Goal: Check status: Check status

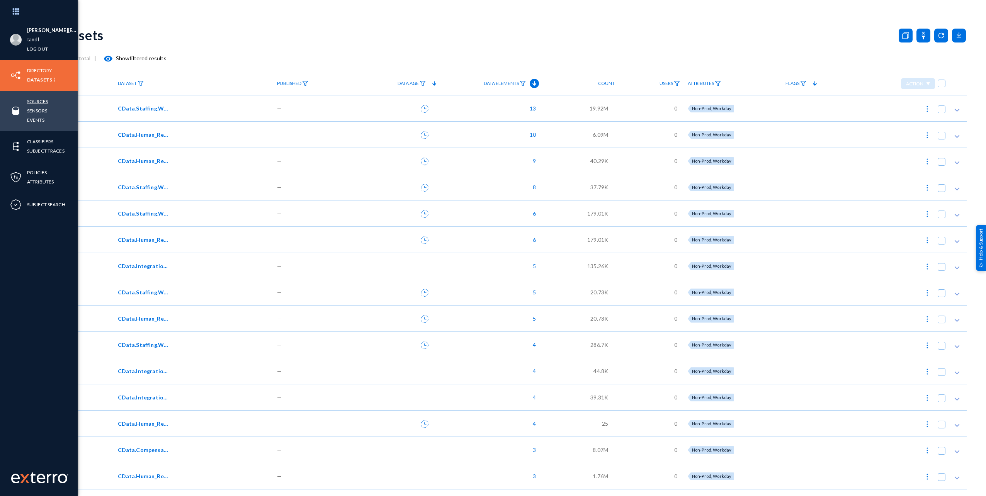
click at [43, 101] on link "Sources" at bounding box center [37, 101] width 21 height 9
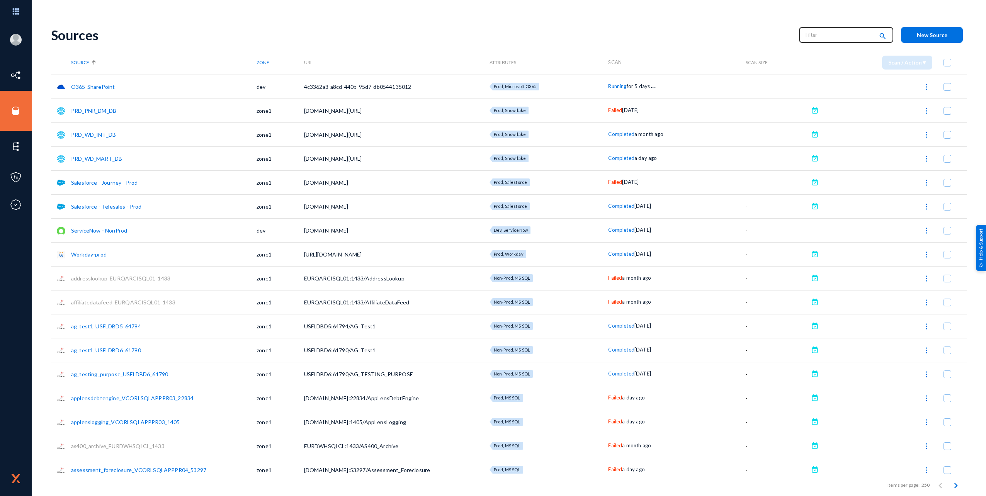
click at [810, 36] on input "text" at bounding box center [840, 35] width 68 height 12
type input "running"
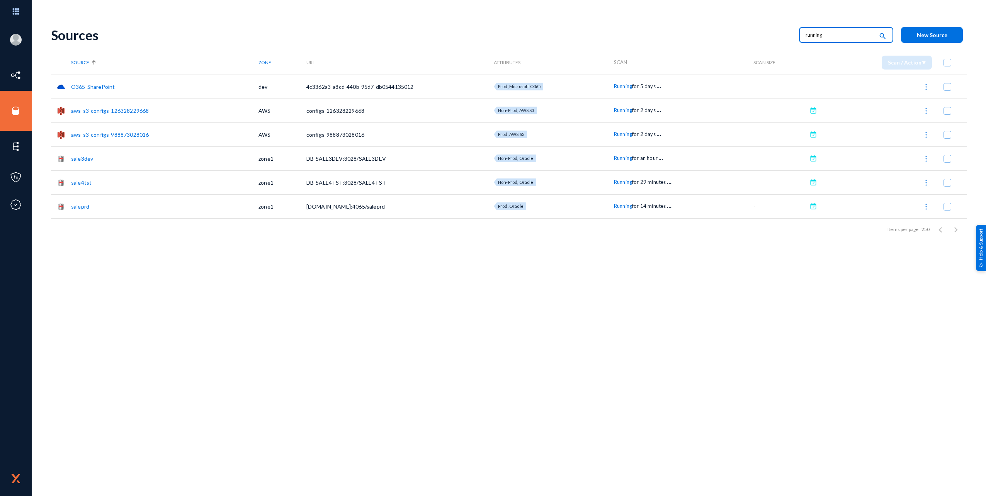
click at [615, 161] on span "Running" at bounding box center [623, 158] width 18 height 6
click at [618, 180] on div at bounding box center [493, 248] width 986 height 496
click at [618, 180] on span "Running" at bounding box center [623, 182] width 18 height 6
click at [622, 243] on div at bounding box center [493, 248] width 986 height 496
click at [628, 207] on span "Running" at bounding box center [623, 206] width 18 height 6
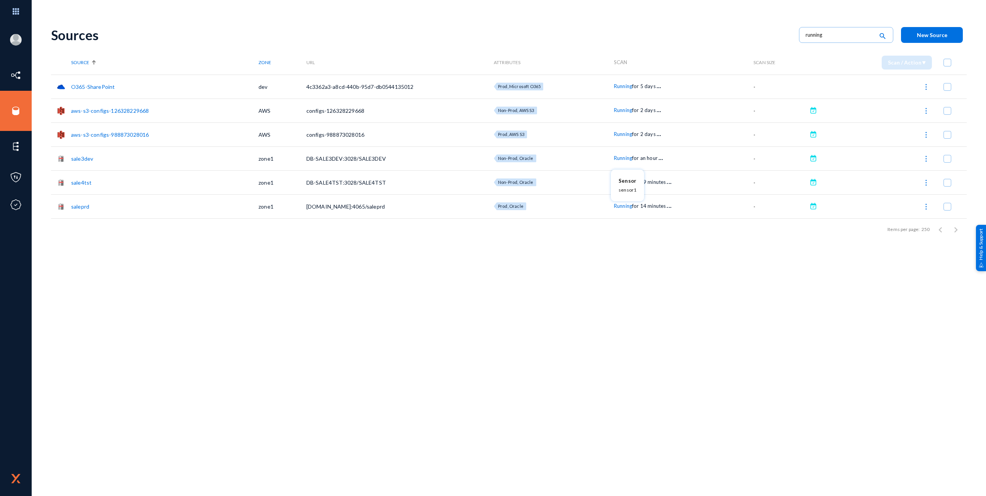
click at [610, 262] on div at bounding box center [493, 248] width 986 height 496
click at [620, 83] on div "Running for 5 days . . ." at bounding box center [684, 87] width 140 height 8
click at [620, 86] on span "Running" at bounding box center [623, 86] width 18 height 6
click at [584, 266] on div at bounding box center [493, 248] width 986 height 496
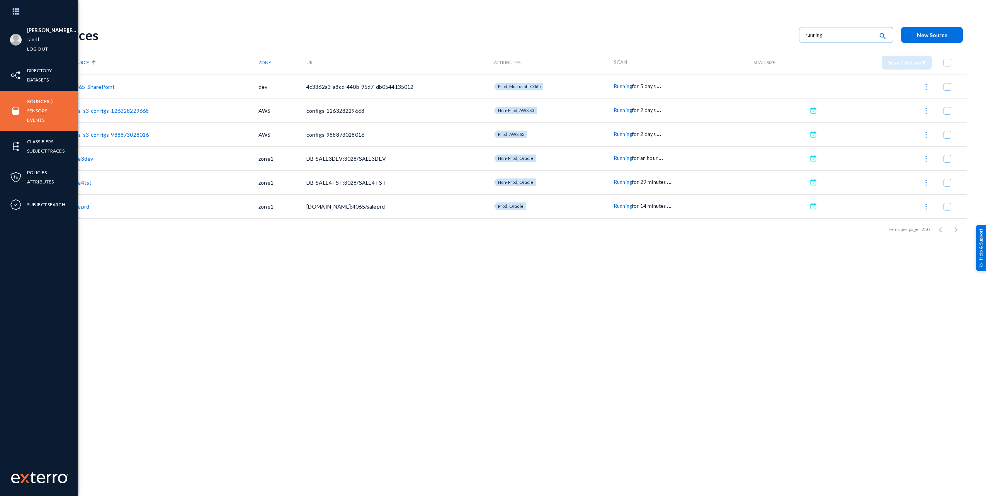
click at [40, 108] on link "Sensors" at bounding box center [37, 110] width 20 height 9
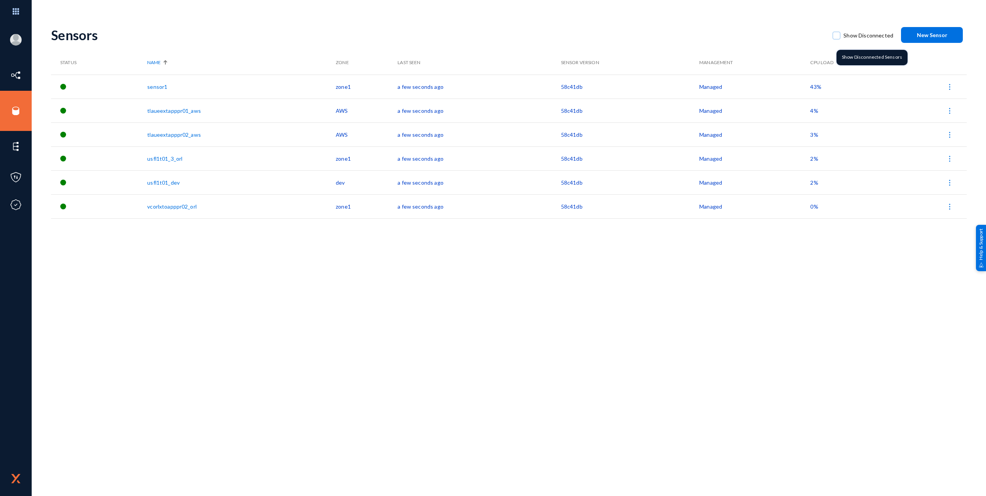
click at [841, 32] on span at bounding box center [837, 36] width 8 height 8
click at [837, 39] on input "Show Disconnected" at bounding box center [836, 39] width 1 height 1
checkbox input "true"
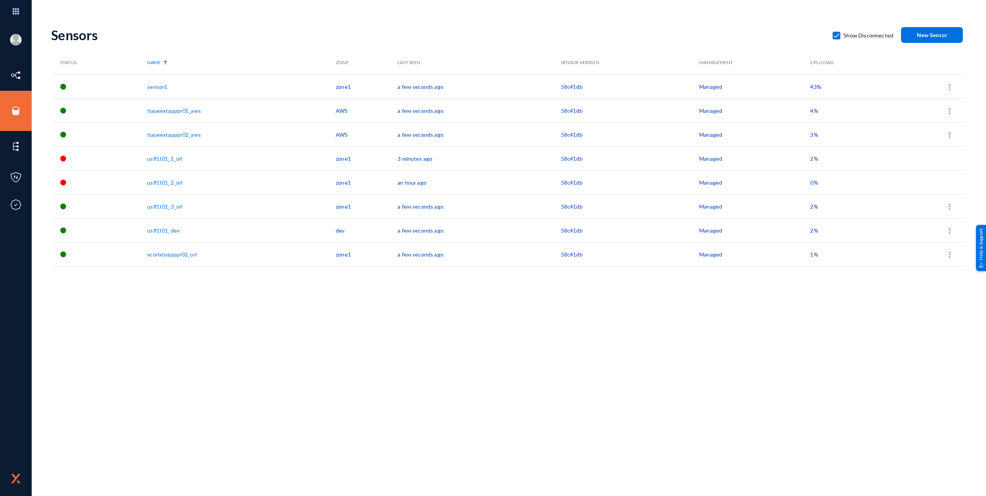
click at [375, 375] on div "Sensors Show Disconnected New Sensor Status Name Zone Last Seen Sensor Version …" at bounding box center [509, 257] width 916 height 477
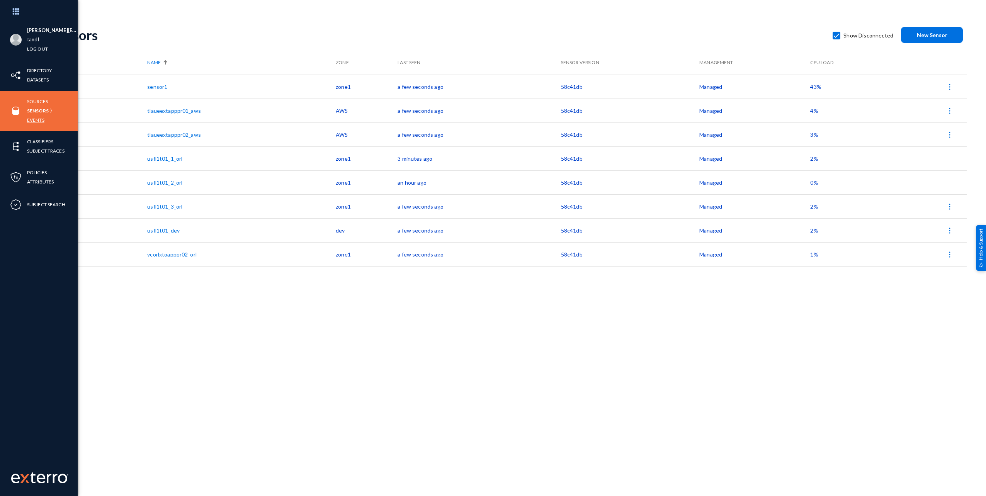
click at [42, 118] on link "Events" at bounding box center [35, 120] width 17 height 9
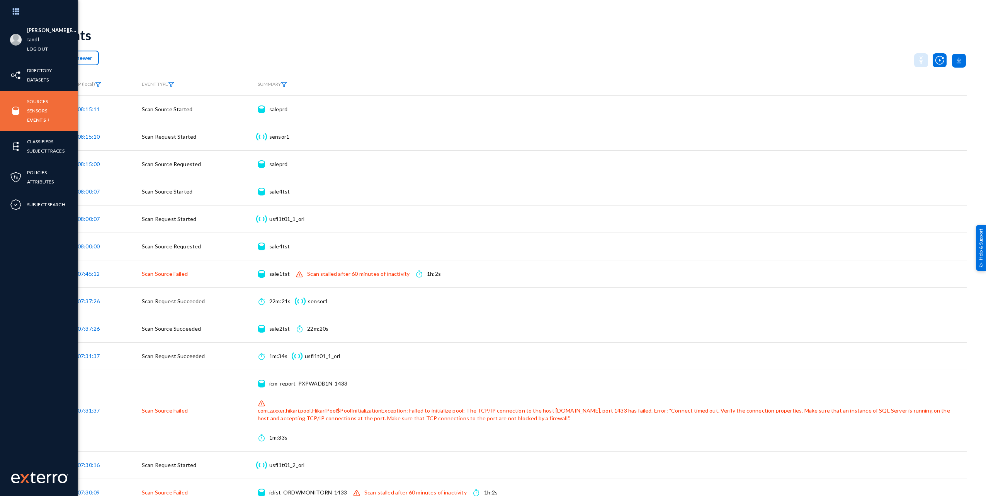
click at [43, 109] on link "Sensors" at bounding box center [37, 110] width 20 height 9
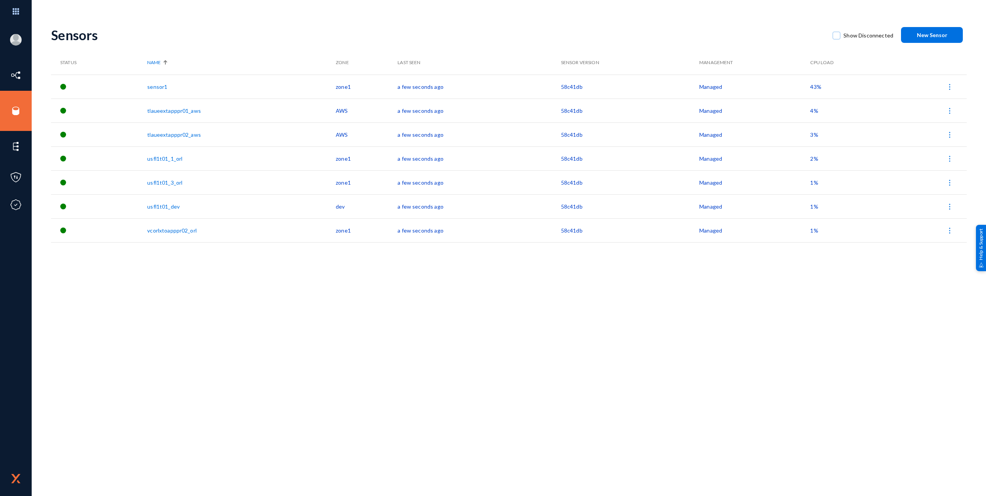
click at [142, 39] on div "Sensors" at bounding box center [438, 35] width 774 height 16
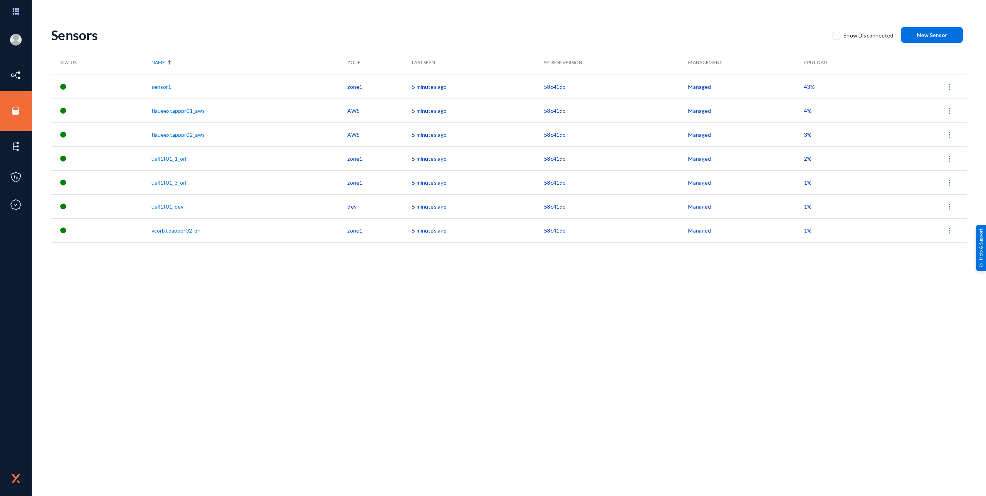
click at [330, 287] on div "Sensors Show Disconnected New Sensor Status Name Zone Last Seen Sensor Version …" at bounding box center [509, 257] width 916 height 477
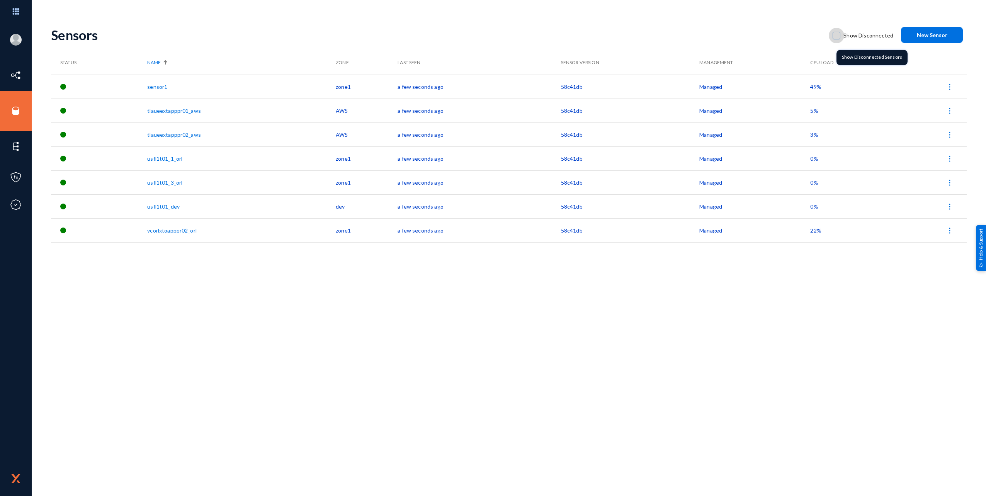
click at [861, 33] on span "Show Disconnected" at bounding box center [869, 36] width 50 height 12
click at [837, 39] on input "Show Disconnected" at bounding box center [836, 39] width 1 height 1
checkbox input "true"
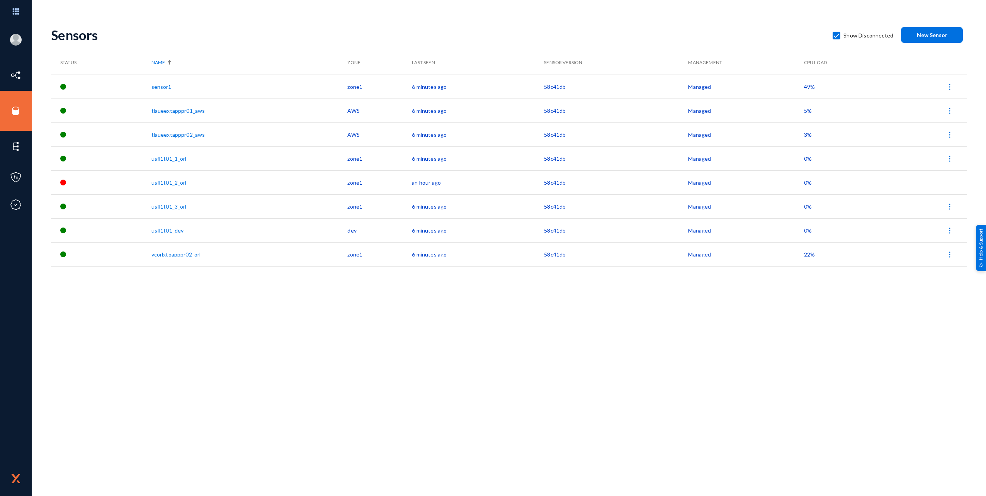
click at [305, 423] on div "Sensors Show Disconnected New Sensor Status Name Zone Last Seen Sensor Version …" at bounding box center [509, 257] width 916 height 477
click at [206, 317] on div "Sensors Show Disconnected New Sensor Status Name Zone Last Seen Sensor Version …" at bounding box center [509, 257] width 916 height 477
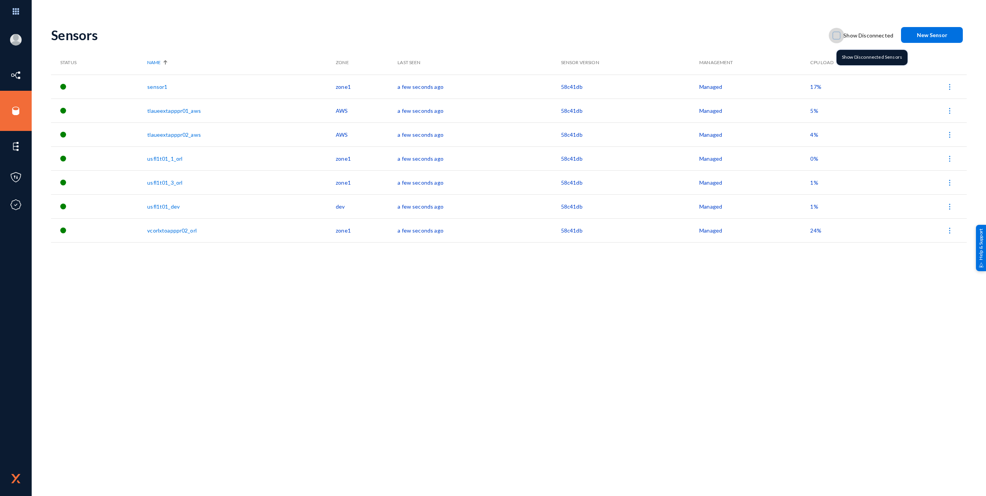
click at [838, 34] on span at bounding box center [837, 36] width 8 height 8
click at [837, 39] on input "Show Disconnected" at bounding box center [836, 39] width 1 height 1
checkbox input "true"
click at [276, 403] on div "Sensors Show Disconnected New Sensor Status Name Zone Last Seen Sensor Version …" at bounding box center [509, 257] width 916 height 477
drag, startPoint x: 839, startPoint y: 34, endPoint x: 837, endPoint y: 41, distance: 6.8
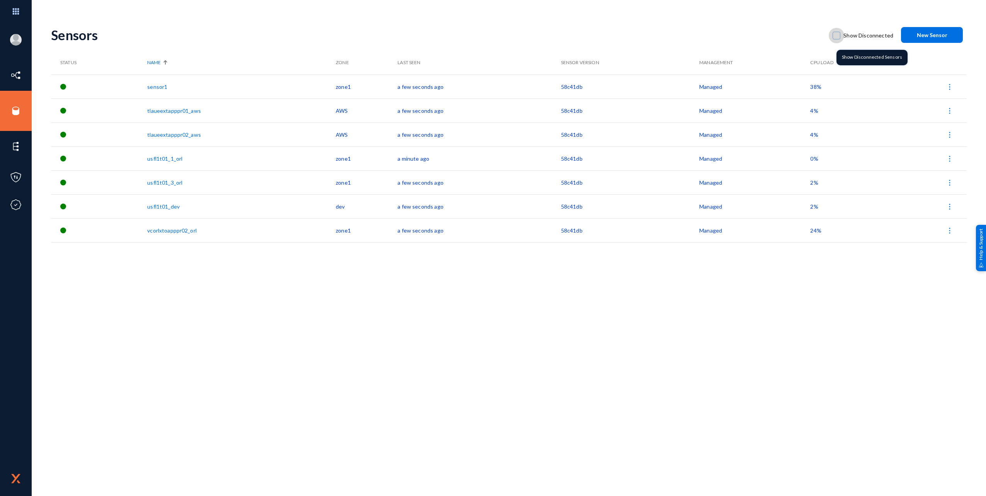
click at [839, 35] on span at bounding box center [837, 36] width 8 height 8
click at [837, 39] on input "Show Disconnected" at bounding box center [836, 39] width 1 height 1
checkbox input "true"
click at [485, 358] on div "Sensors Show Disconnected New Sensor Status Name Zone Last Seen Sensor Version …" at bounding box center [509, 257] width 916 height 477
click at [859, 38] on span "Show Disconnected" at bounding box center [869, 36] width 50 height 12
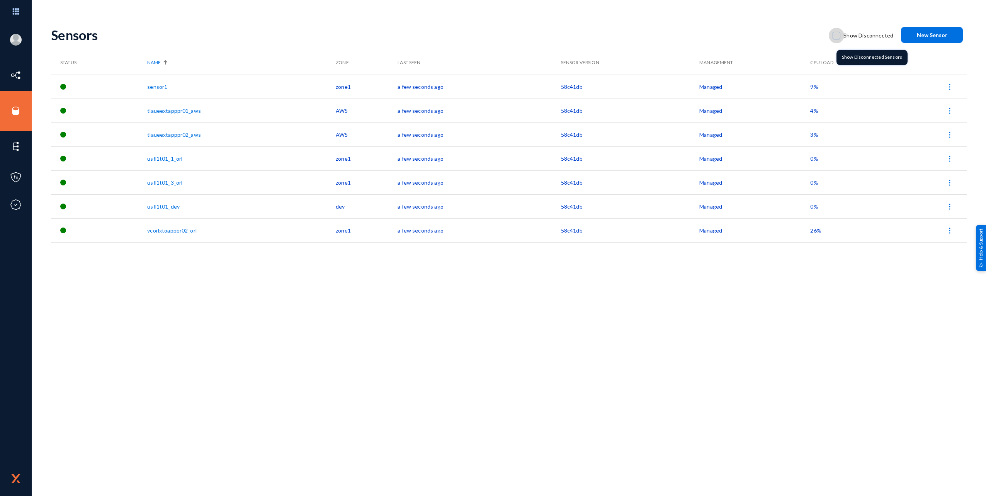
click at [837, 39] on input "Show Disconnected" at bounding box center [836, 39] width 1 height 1
checkbox input "true"
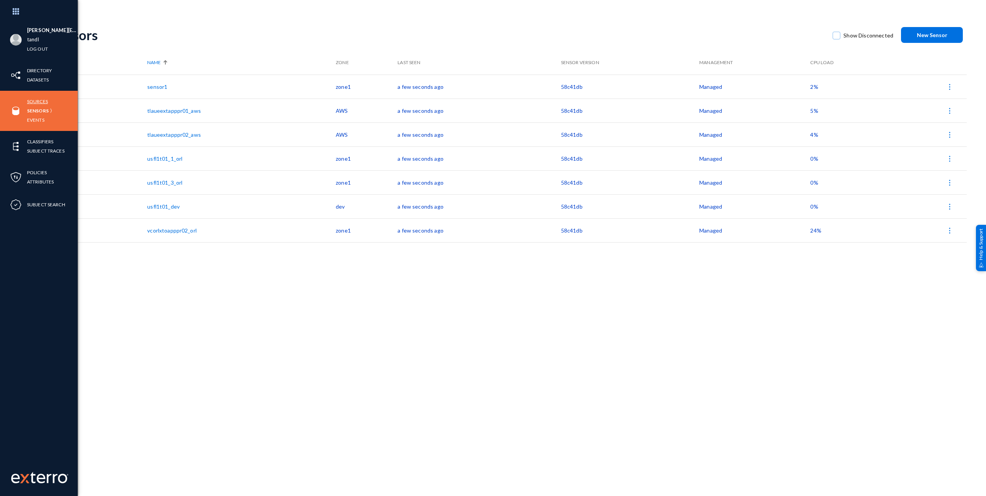
click at [39, 102] on link "Sources" at bounding box center [37, 101] width 21 height 9
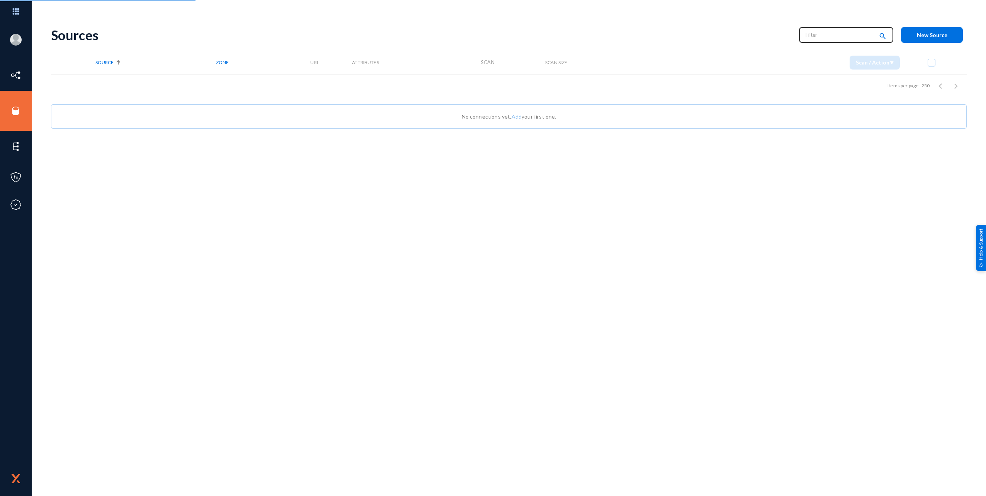
click at [843, 36] on input "text" at bounding box center [840, 35] width 68 height 12
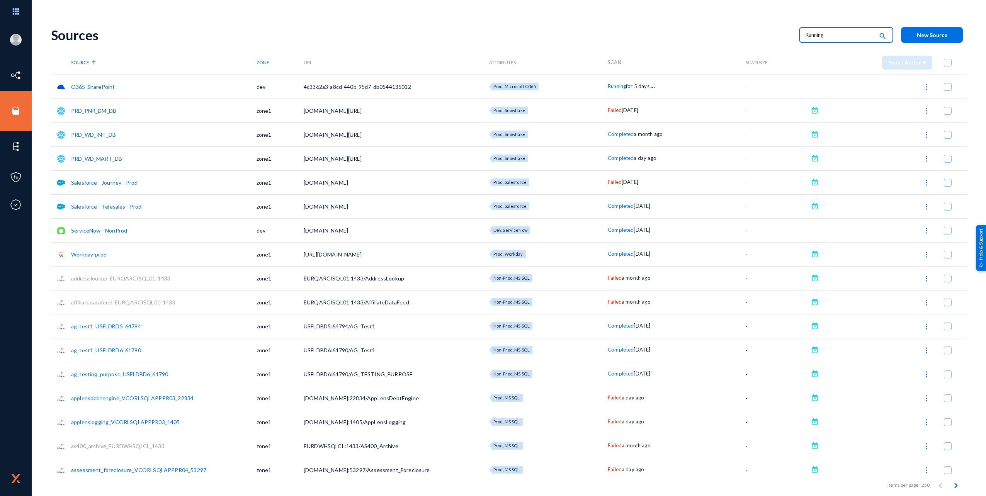
type input "Running"
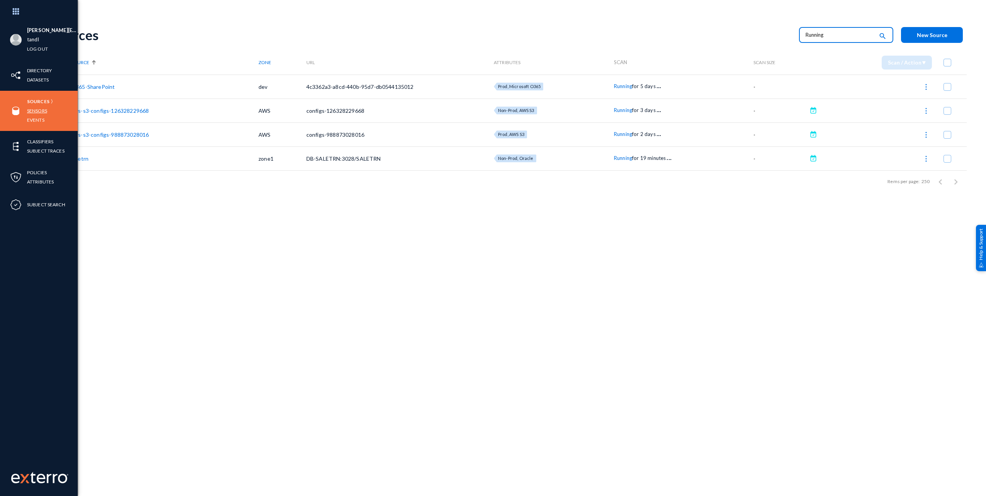
click at [39, 110] on link "Sensors" at bounding box center [37, 110] width 20 height 9
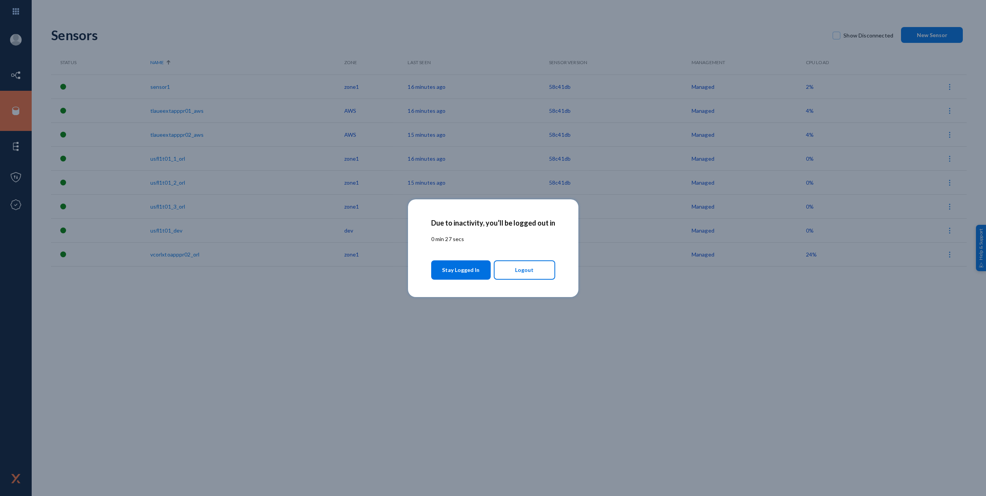
click at [453, 272] on span "Stay Logged In" at bounding box center [460, 270] width 37 height 14
